Goal: Check status: Check status

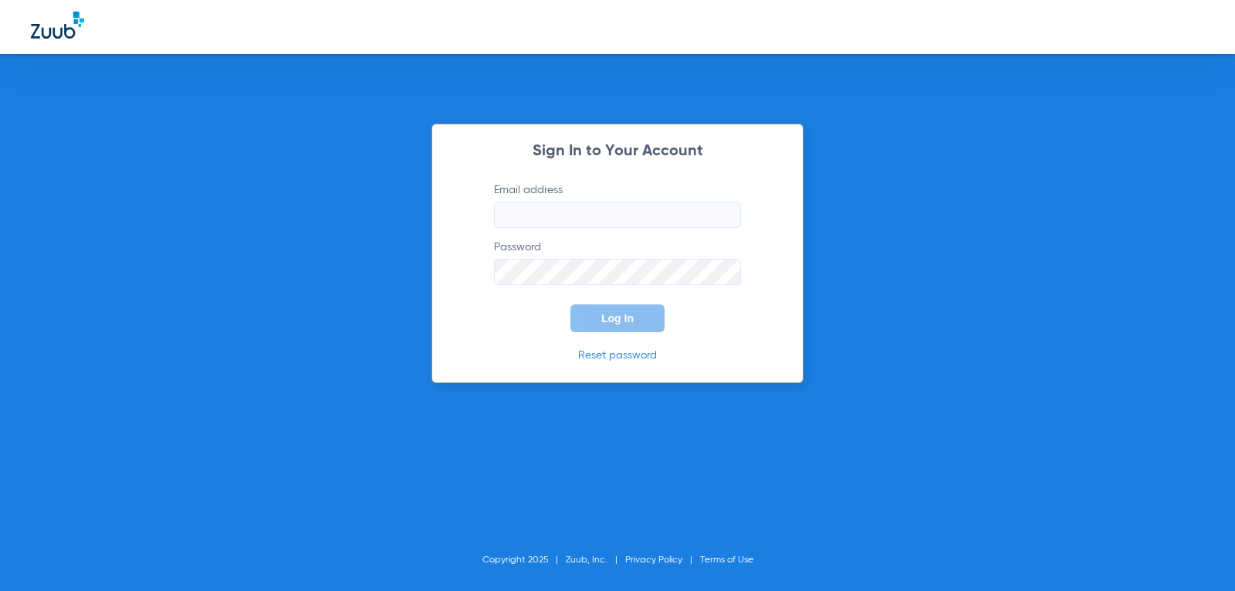
type input "[EMAIL_ADDRESS][DOMAIN_NAME]"
click at [608, 323] on span "Log In" at bounding box center [618, 318] width 32 height 12
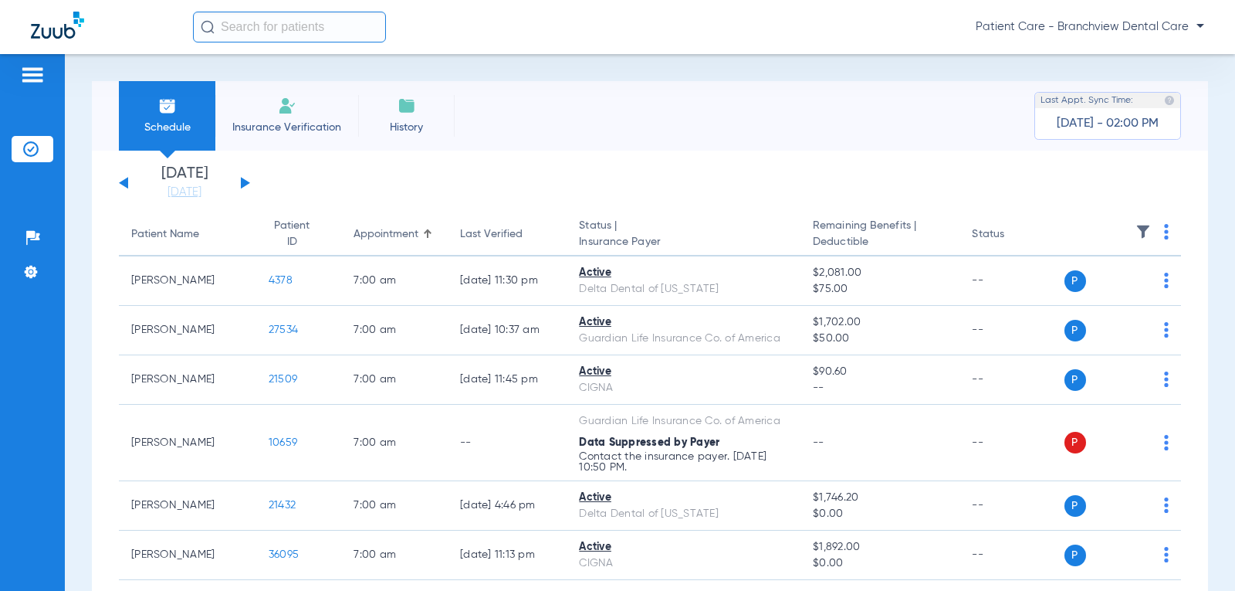
click at [239, 182] on div "[DATE] [DATE] [DATE] [DATE] [DATE] [DATE] [DATE] [DATE] [DATE] [DATE] [DATE] [D…" at bounding box center [184, 183] width 131 height 34
click at [246, 183] on button at bounding box center [245, 183] width 9 height 12
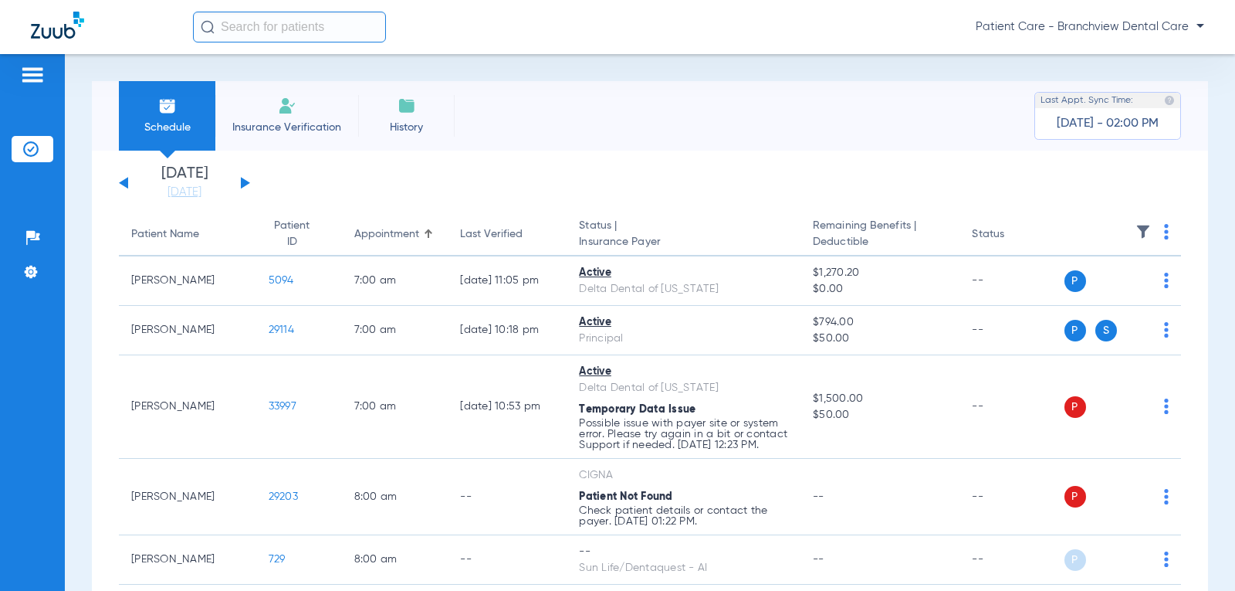
click at [244, 187] on div "[DATE] [DATE] [DATE] [DATE] [DATE] [DATE] [DATE] [DATE] [DATE] [DATE] [DATE] [D…" at bounding box center [184, 183] width 131 height 34
click at [242, 183] on button at bounding box center [245, 183] width 9 height 12
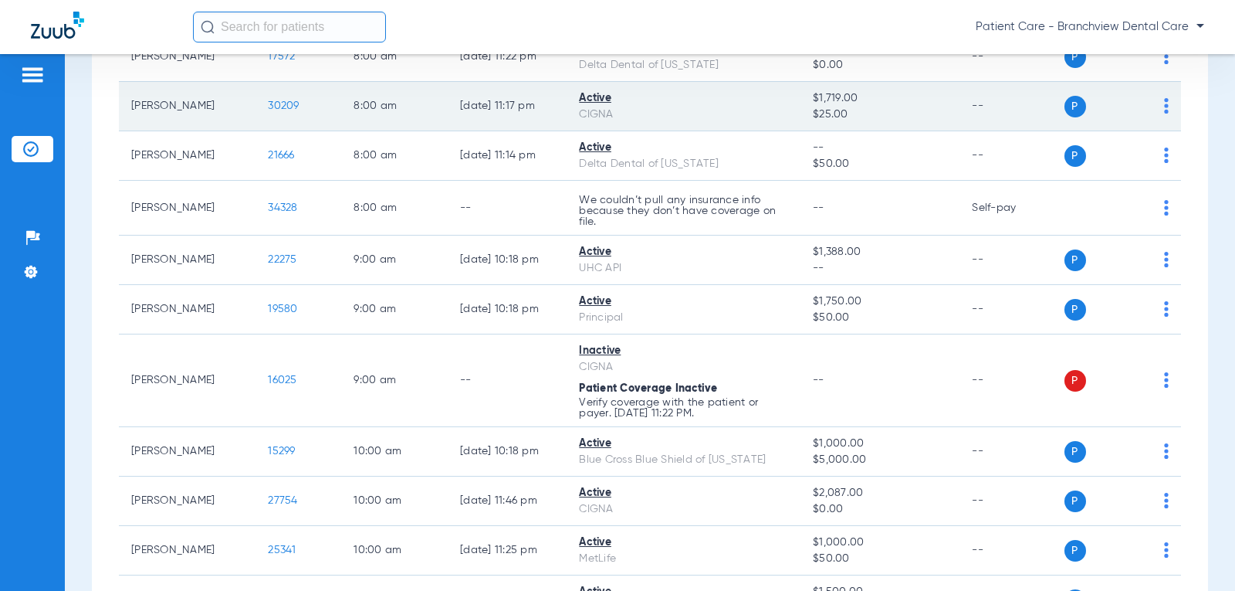
scroll to position [232, 0]
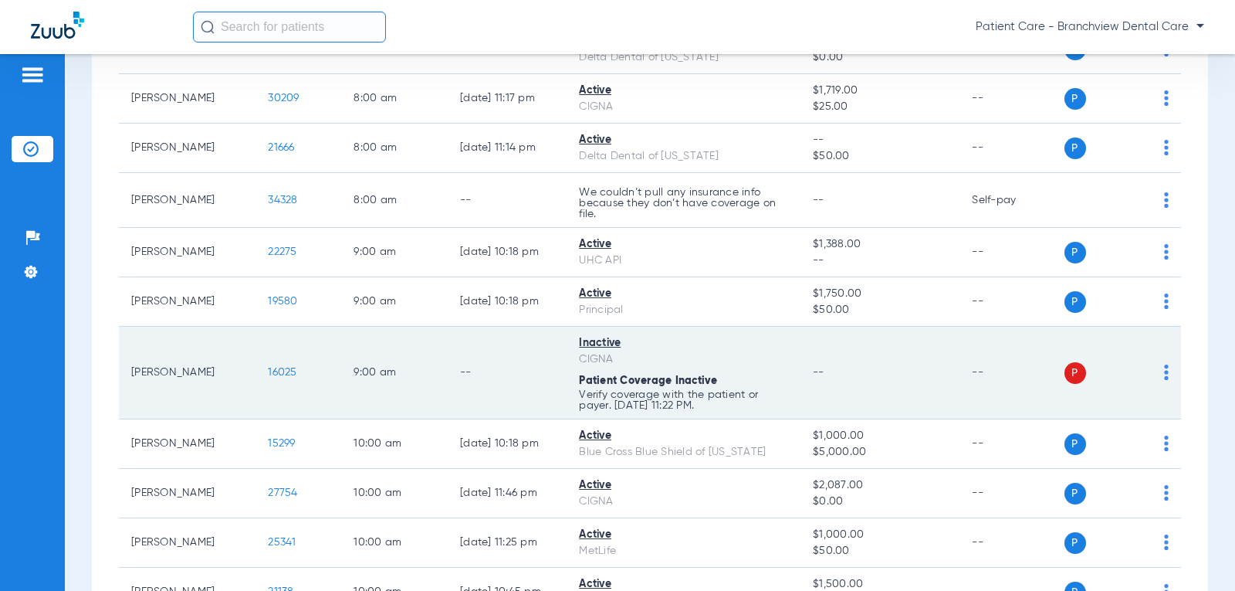
click at [592, 341] on div "Inactive" at bounding box center [683, 343] width 209 height 16
click at [270, 371] on span "16025" at bounding box center [282, 372] width 29 height 11
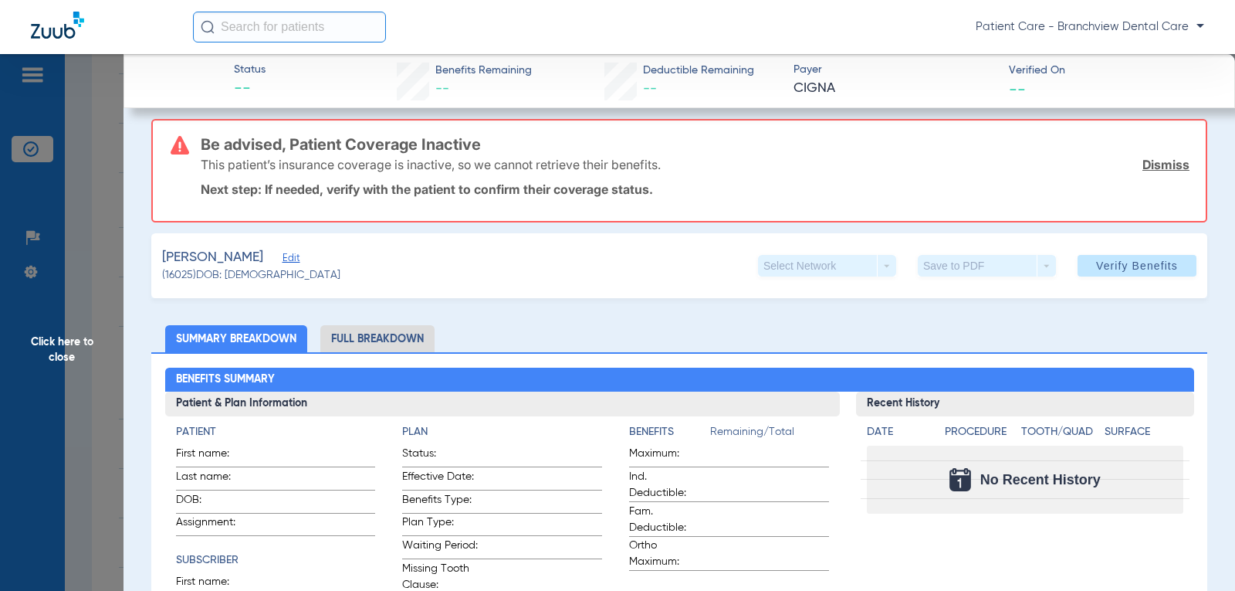
scroll to position [0, 0]
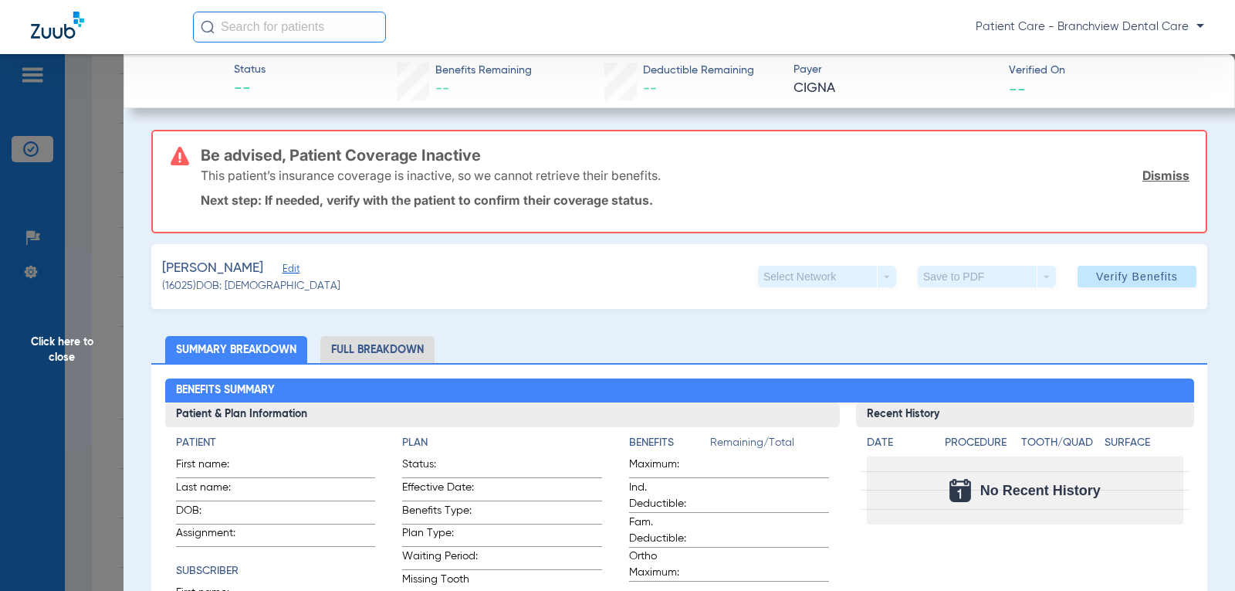
click at [374, 345] on li "Full Breakdown" at bounding box center [377, 349] width 114 height 27
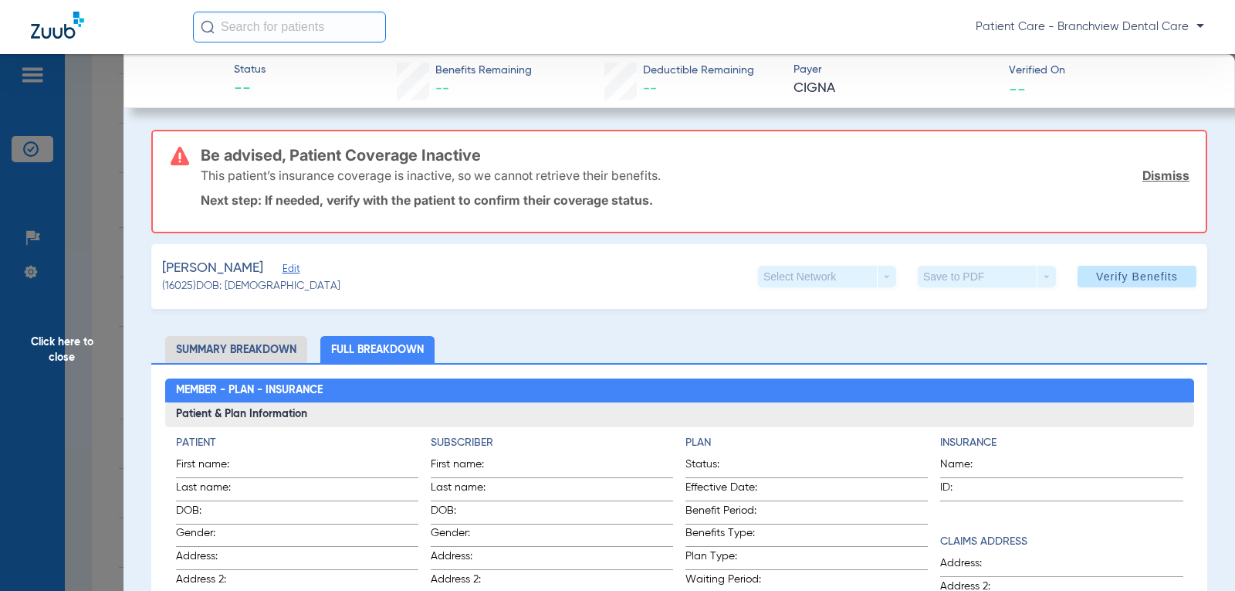
click at [263, 341] on li "Summary Breakdown" at bounding box center [236, 349] width 142 height 27
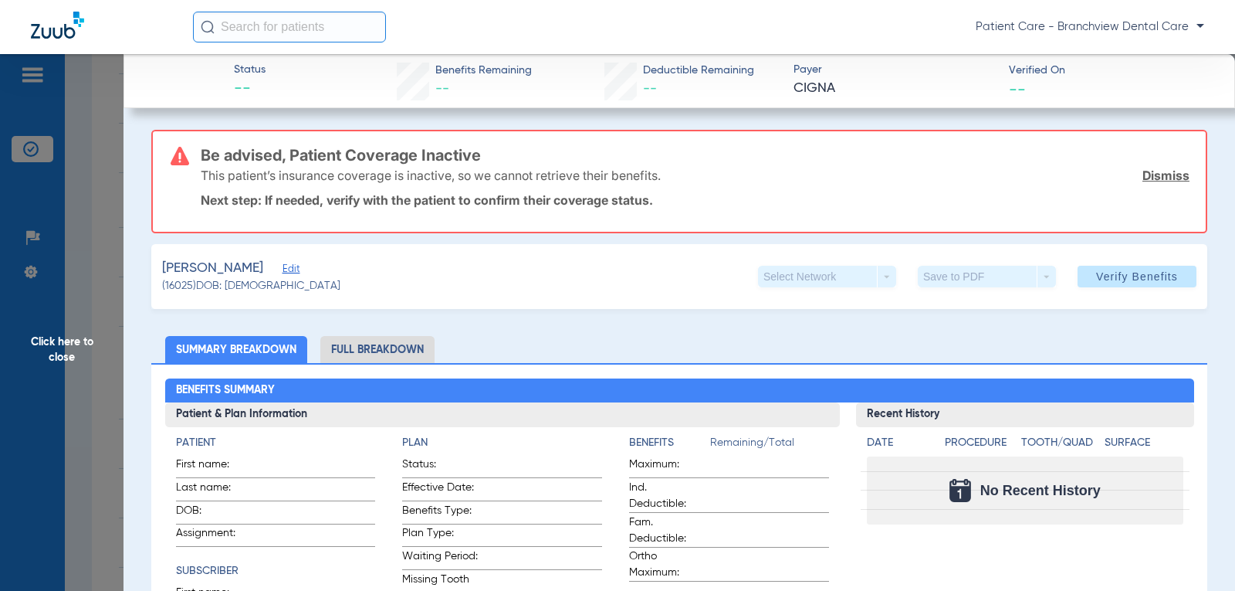
click at [69, 334] on span "Click here to close" at bounding box center [62, 349] width 124 height 591
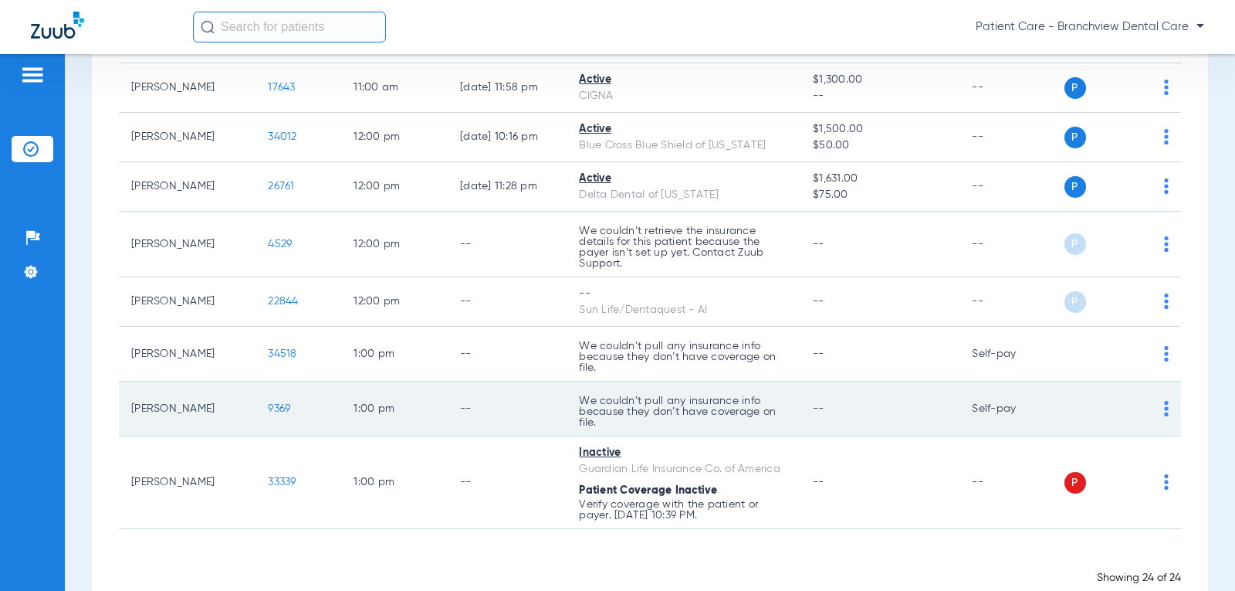
scroll to position [1129, 0]
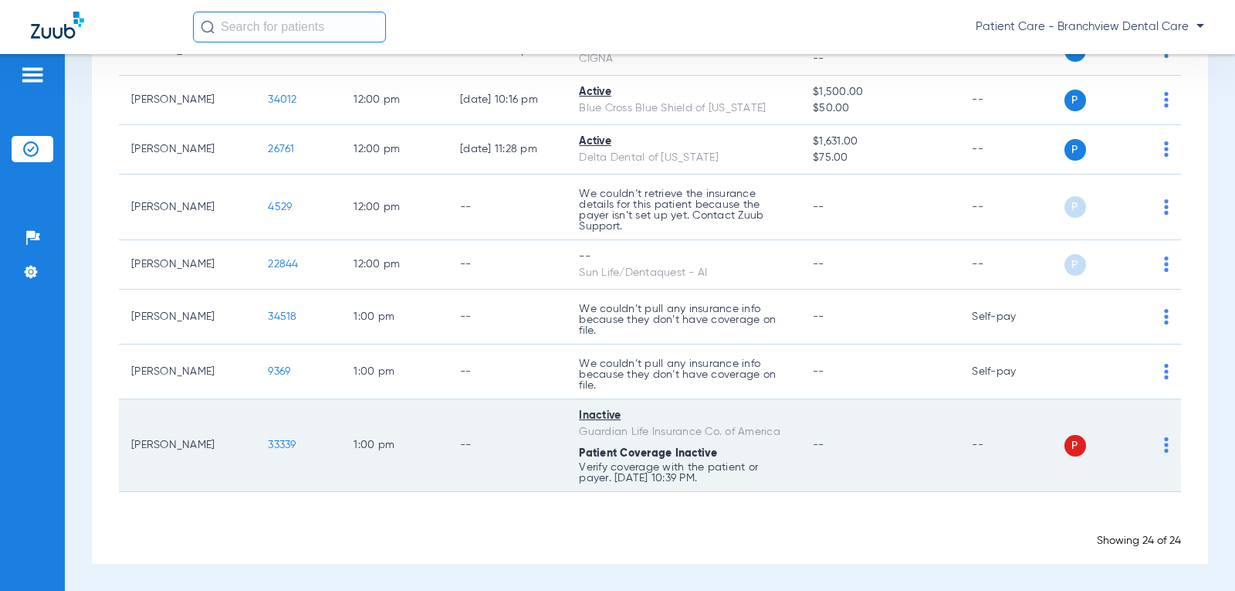
click at [1065, 439] on span "P" at bounding box center [1076, 446] width 22 height 22
click at [268, 446] on span "33339" at bounding box center [282, 444] width 28 height 11
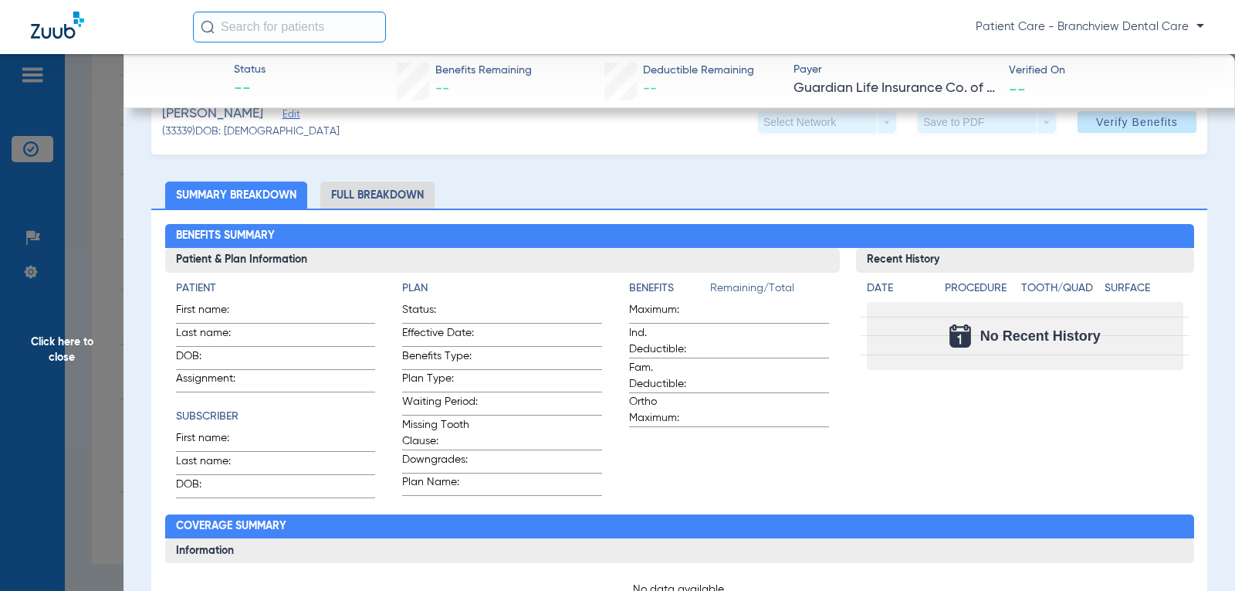
scroll to position [232, 0]
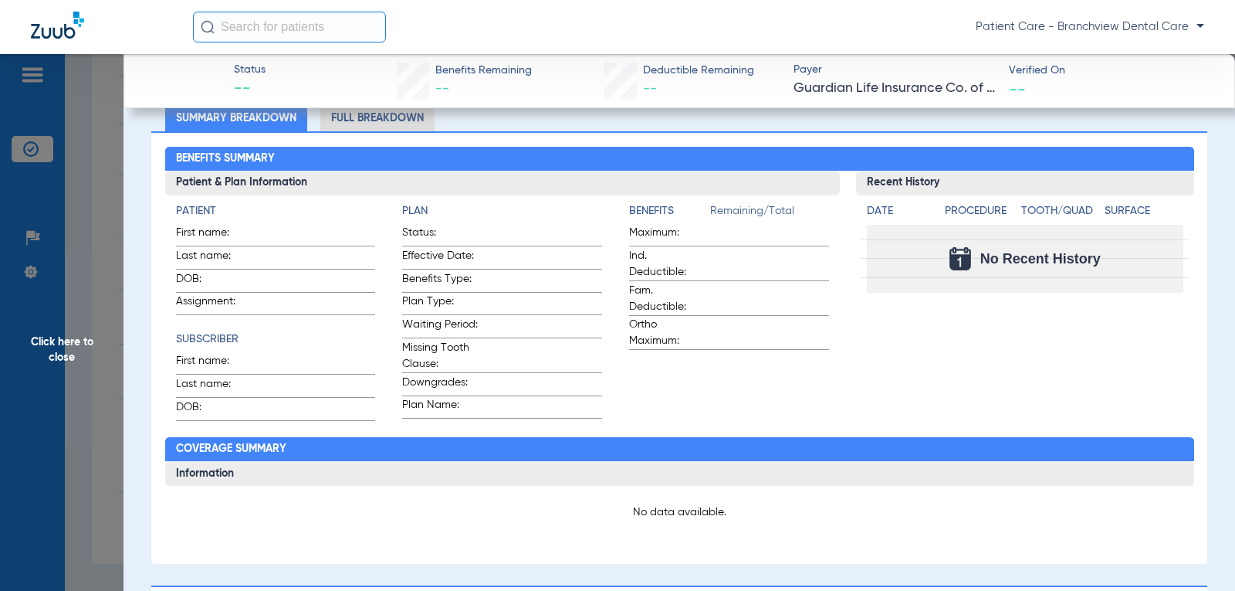
click at [385, 124] on li "Full Breakdown" at bounding box center [377, 117] width 114 height 27
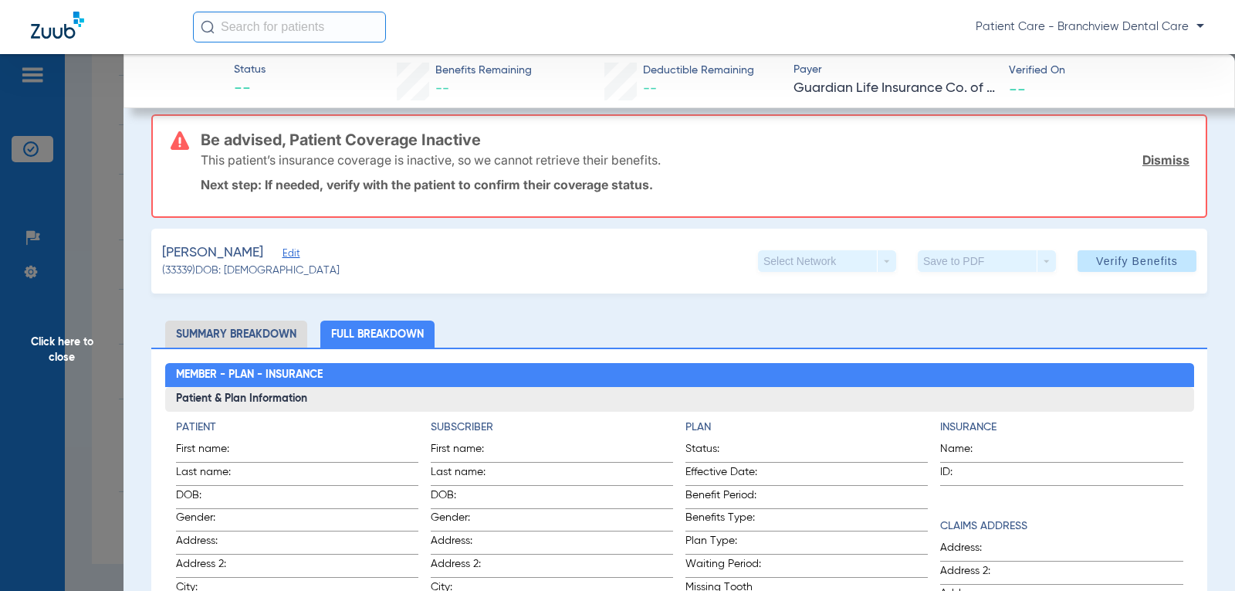
scroll to position [0, 0]
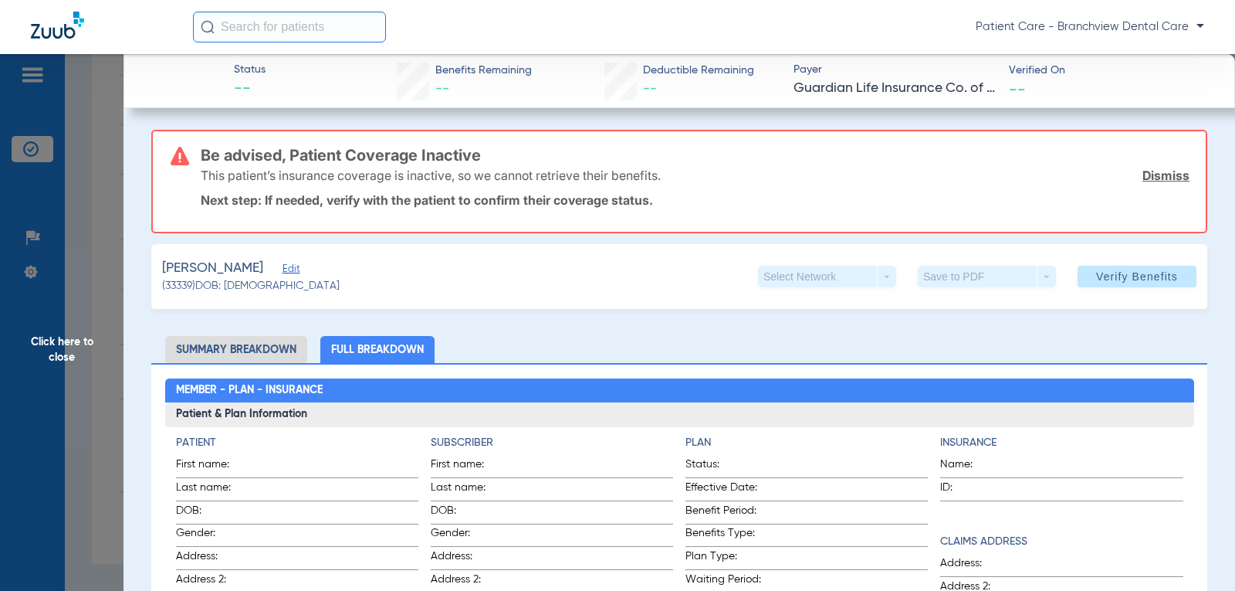
click at [68, 356] on span "Click here to close" at bounding box center [62, 349] width 124 height 591
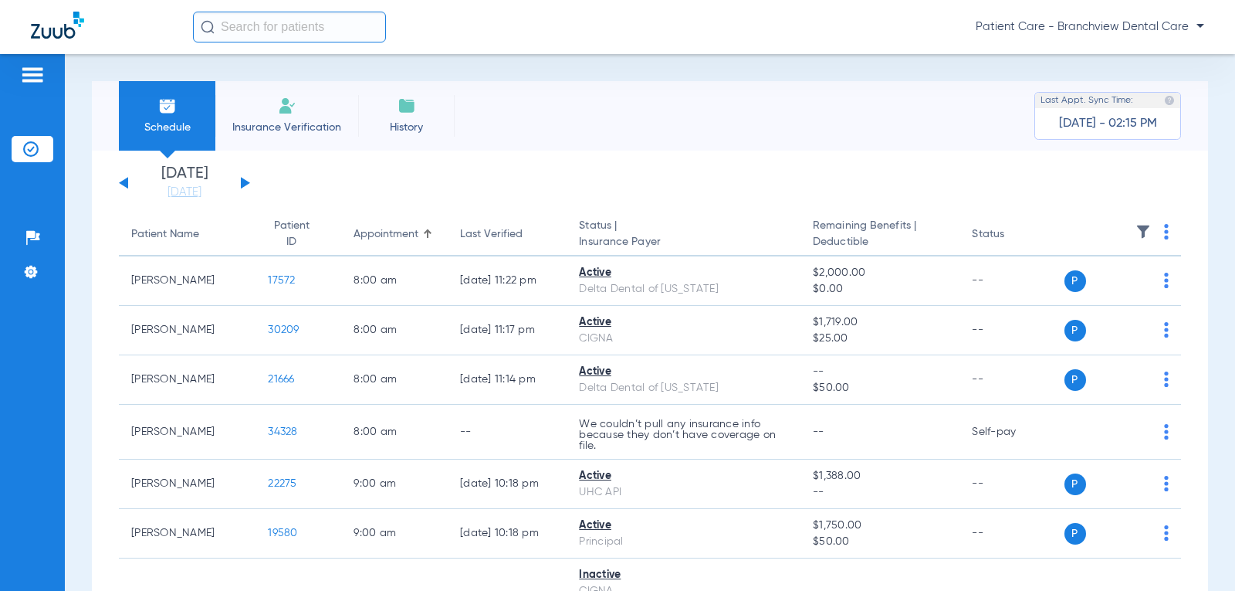
click at [244, 181] on button at bounding box center [245, 183] width 9 height 12
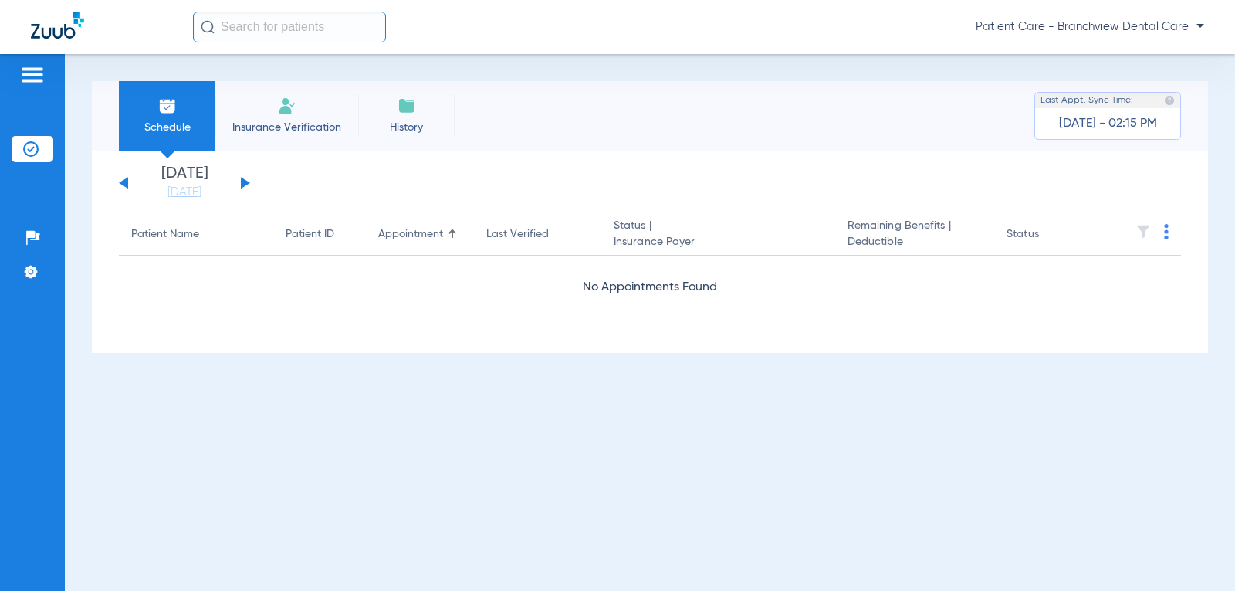
click at [242, 181] on button at bounding box center [245, 183] width 9 height 12
